Goal: Task Accomplishment & Management: Manage account settings

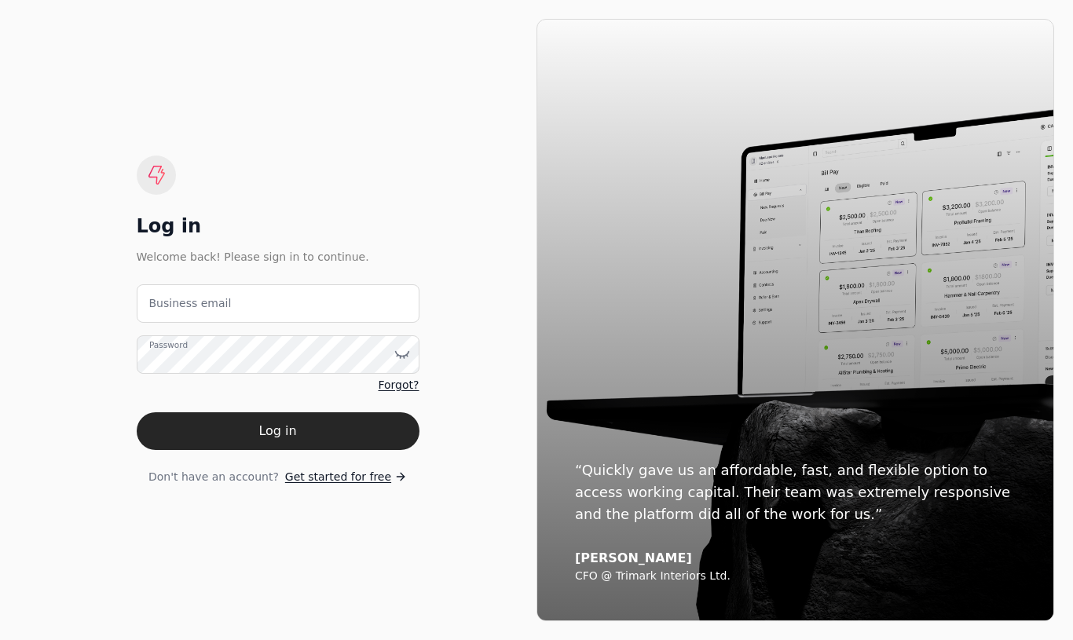
type email "[EMAIL_ADDRESS][DOMAIN_NAME]"
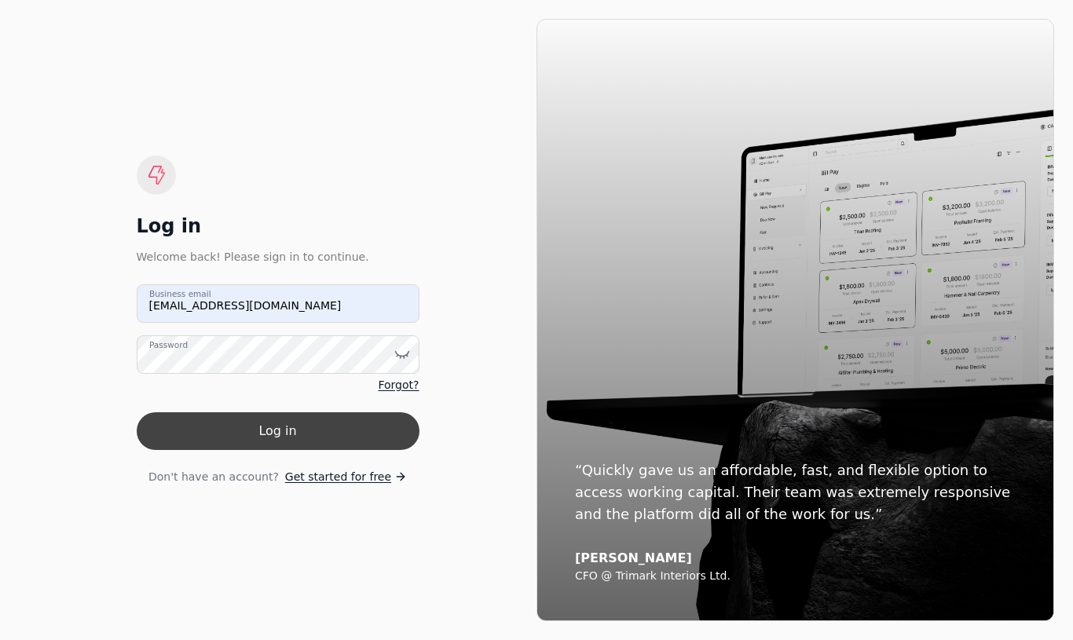
click at [298, 434] on button "Log in" at bounding box center [278, 431] width 283 height 38
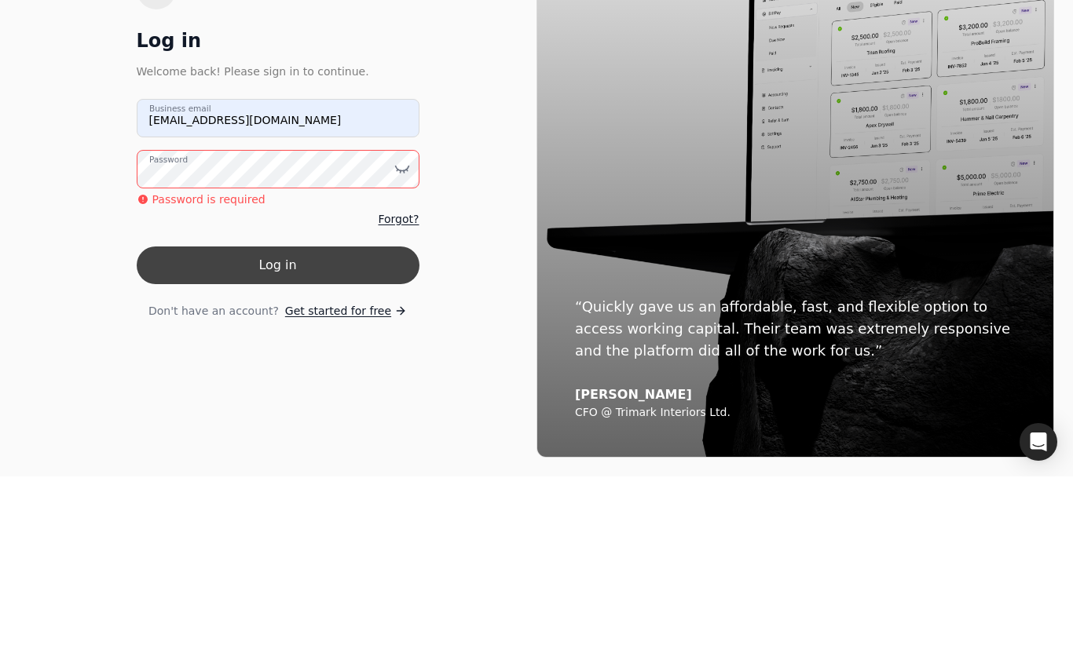
click at [284, 434] on button "Log in" at bounding box center [278, 453] width 283 height 38
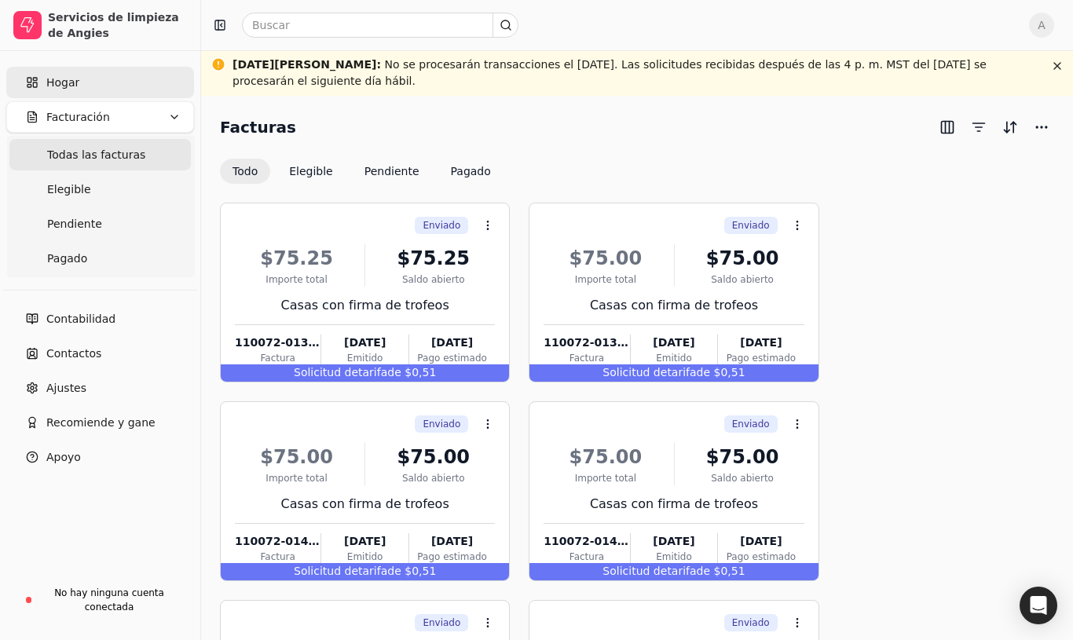
click at [96, 83] on link "Hogar" at bounding box center [100, 82] width 188 height 31
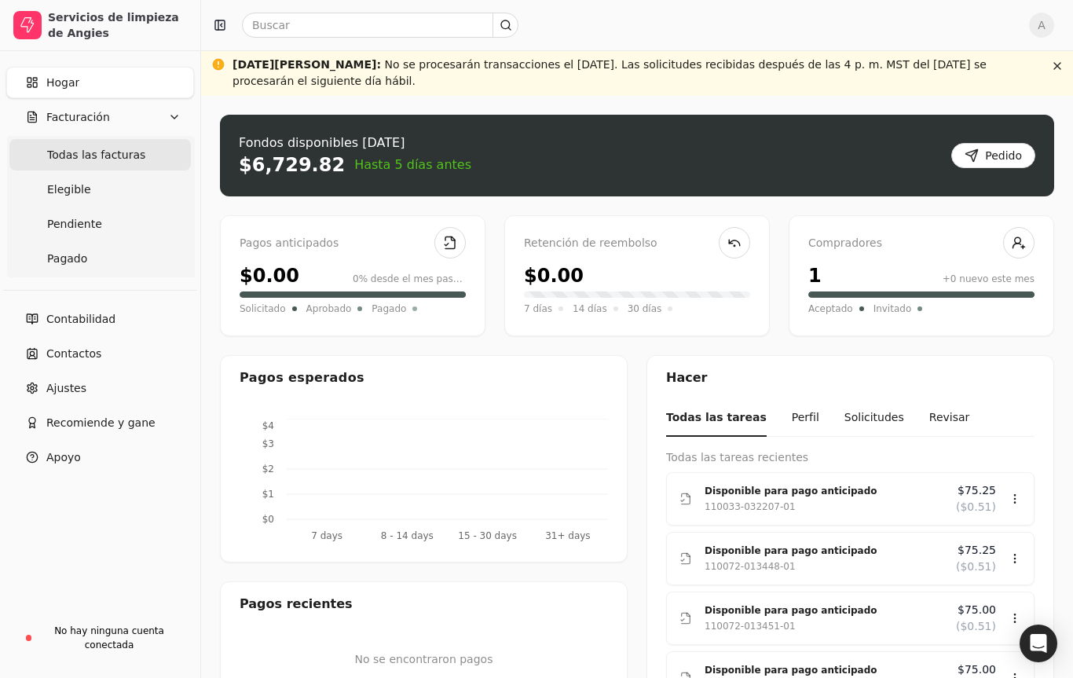
click at [123, 170] on Invoices "Todas las facturas" at bounding box center [99, 154] width 181 height 31
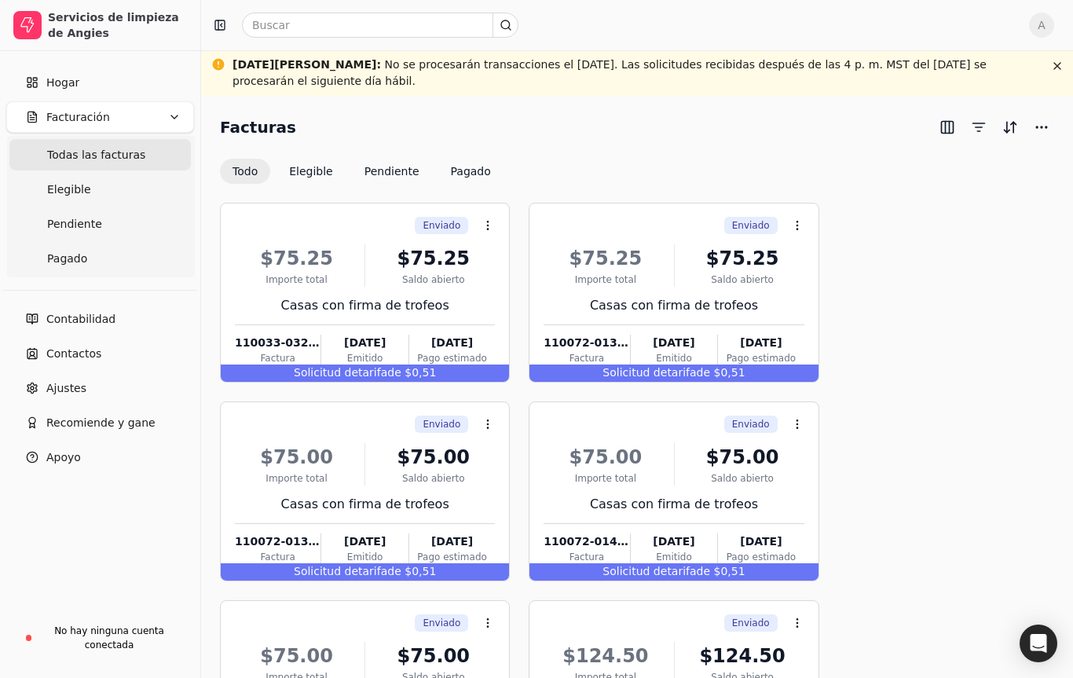
click at [117, 126] on button "Facturación" at bounding box center [100, 116] width 188 height 31
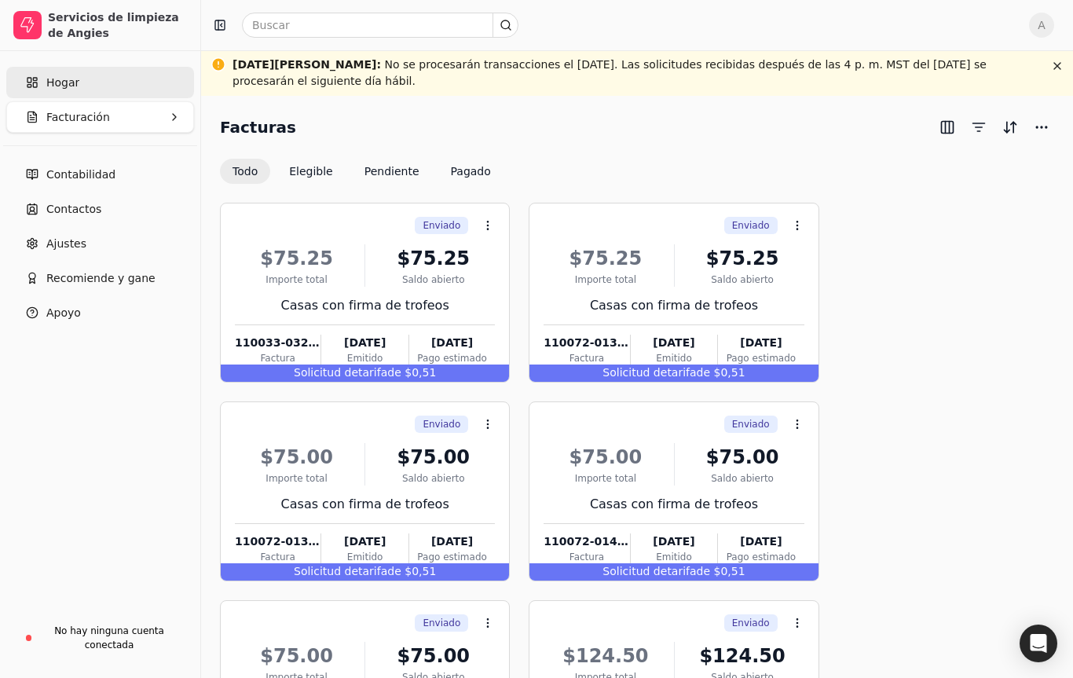
click at [97, 75] on link "Hogar" at bounding box center [100, 82] width 188 height 31
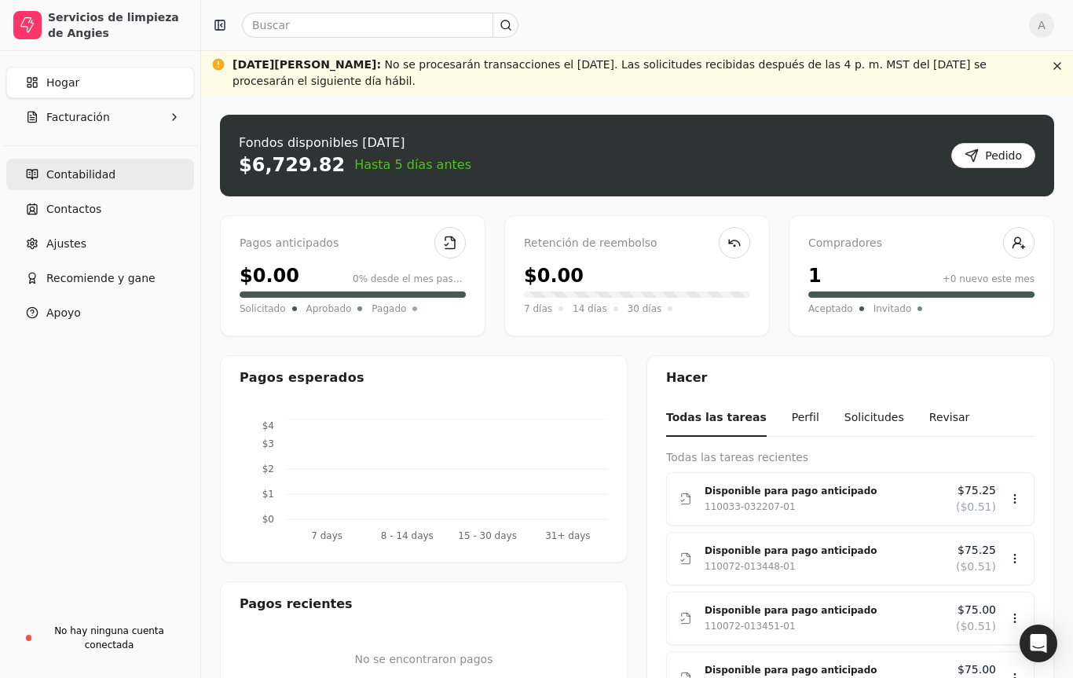
click at [105, 178] on font "Contabilidad" at bounding box center [80, 174] width 69 height 13
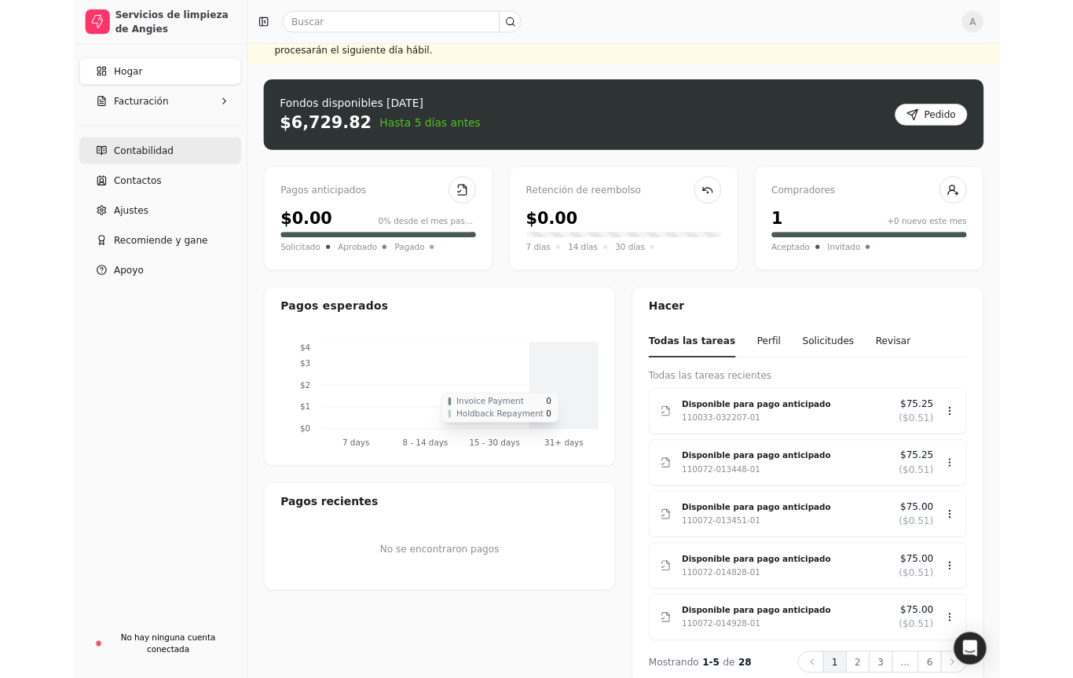
scroll to position [156, 0]
